Goal: Information Seeking & Learning: Learn about a topic

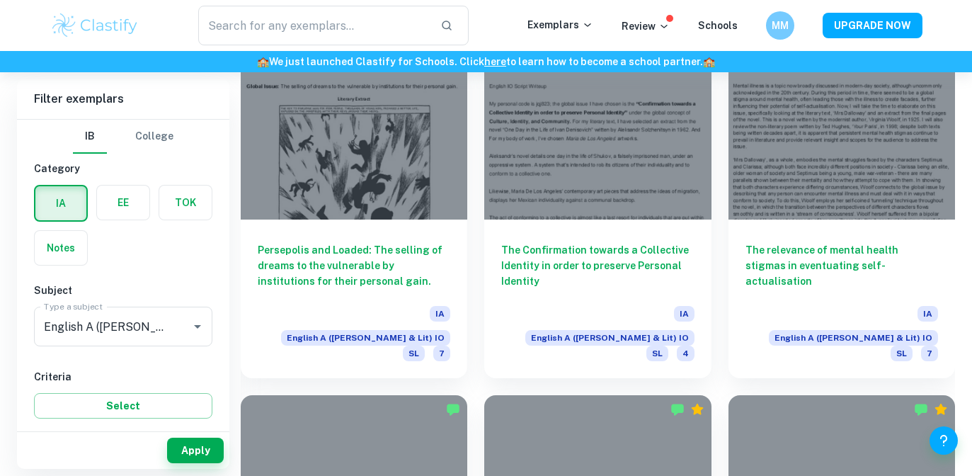
scroll to position [1454, 0]
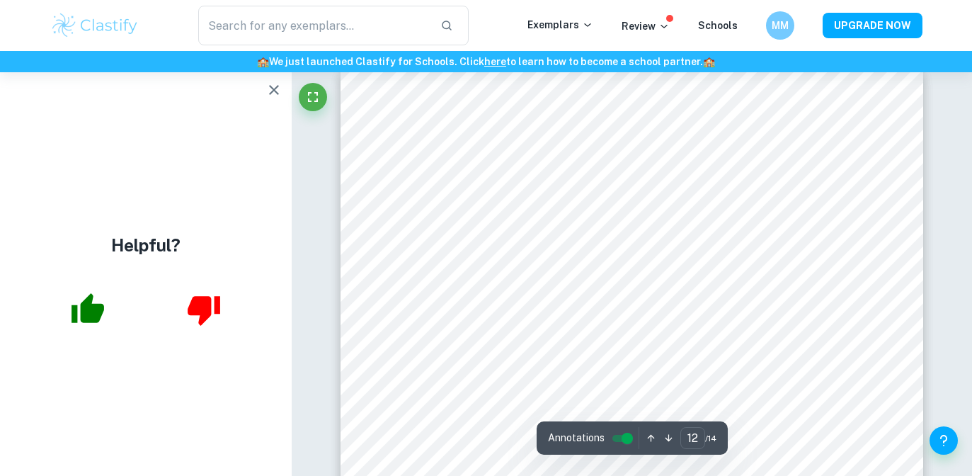
scroll to position [9437, 0]
type input "13"
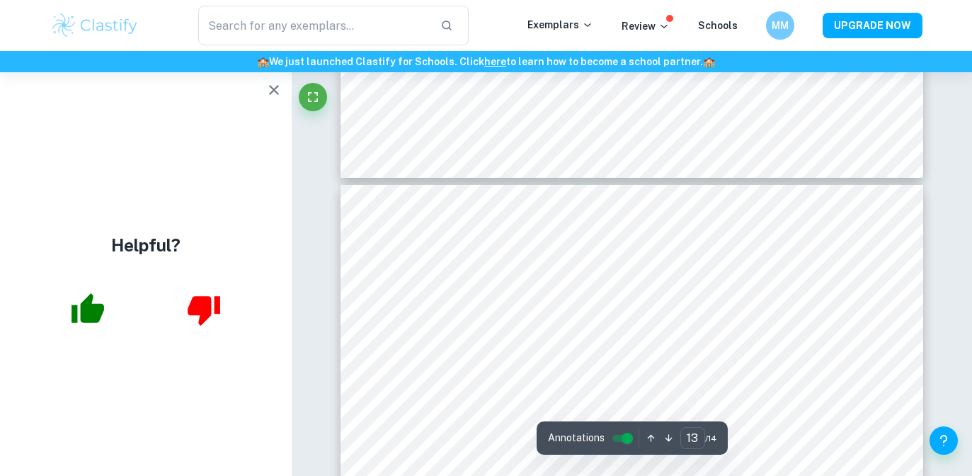
scroll to position [10271, 0]
